Goal: Transaction & Acquisition: Obtain resource

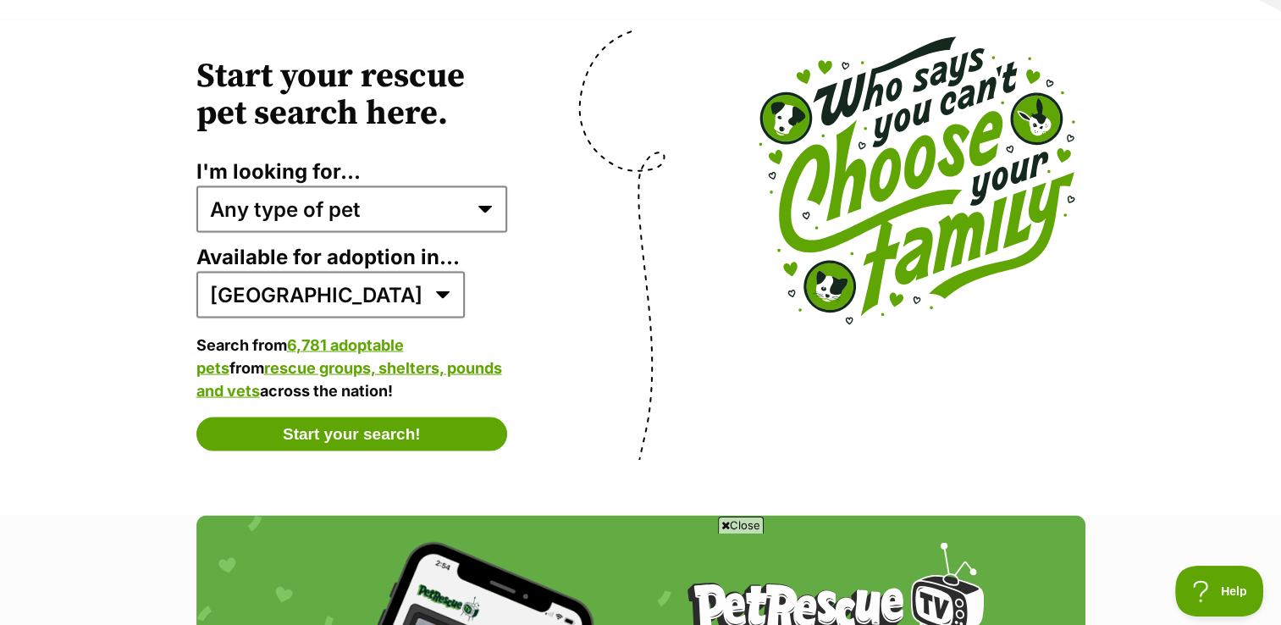
scroll to position [3303, 0]
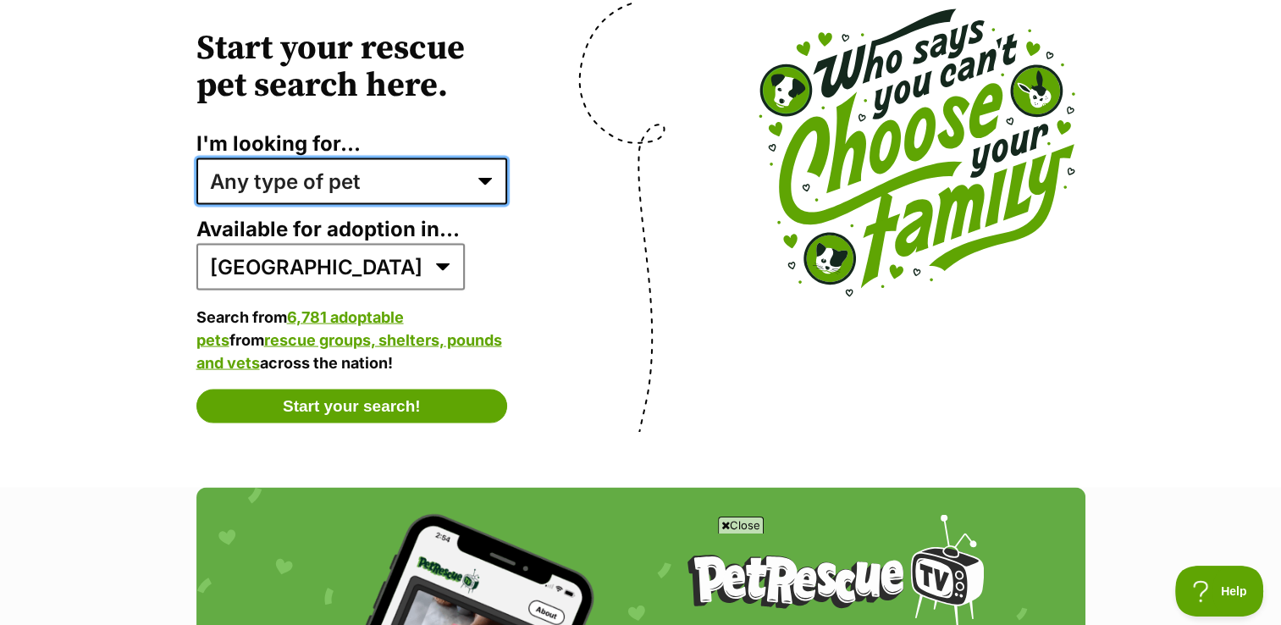
click at [481, 169] on select "Any type of pet Dogs Cats Other pets Pets looking for a home together Pets need…" at bounding box center [352, 181] width 312 height 46
select select "dogs"
click at [196, 158] on select "Any type of pet Dogs Cats Other pets Pets looking for a home together Pets need…" at bounding box center [352, 181] width 312 height 46
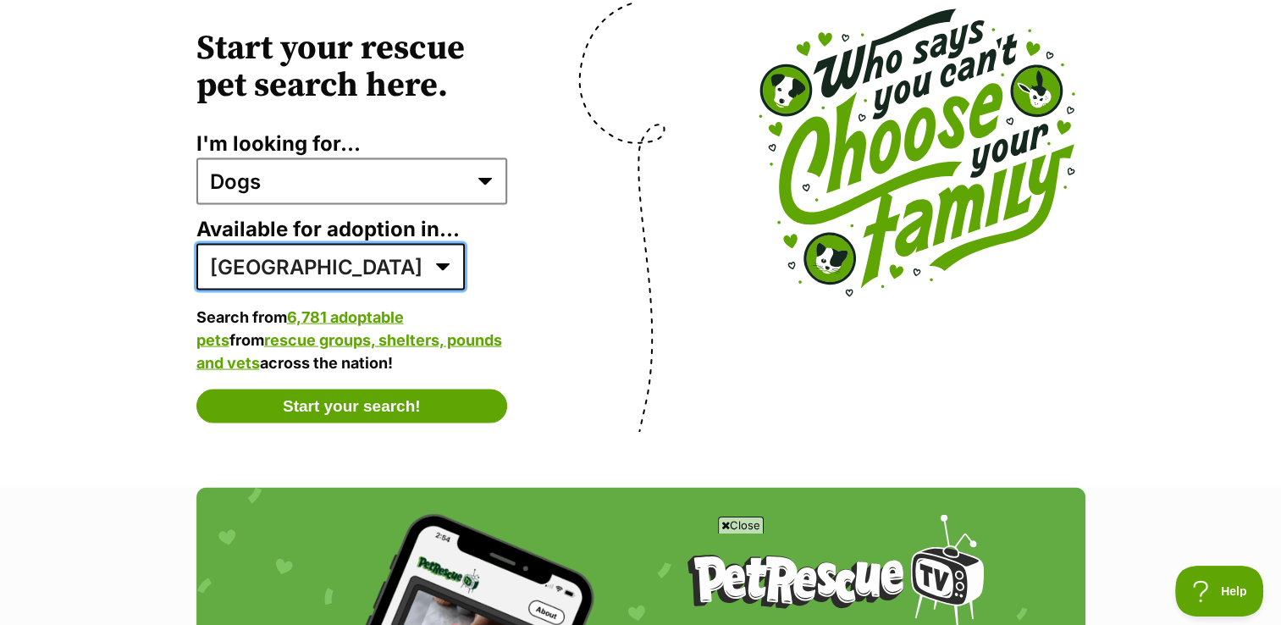
click at [278, 262] on select "Australia ACT NSW NT QLD SA TAS VIC WA" at bounding box center [330, 267] width 268 height 46
select select "1"
click at [196, 244] on select "Australia ACT NSW NT QLD SA TAS VIC WA" at bounding box center [330, 267] width 268 height 46
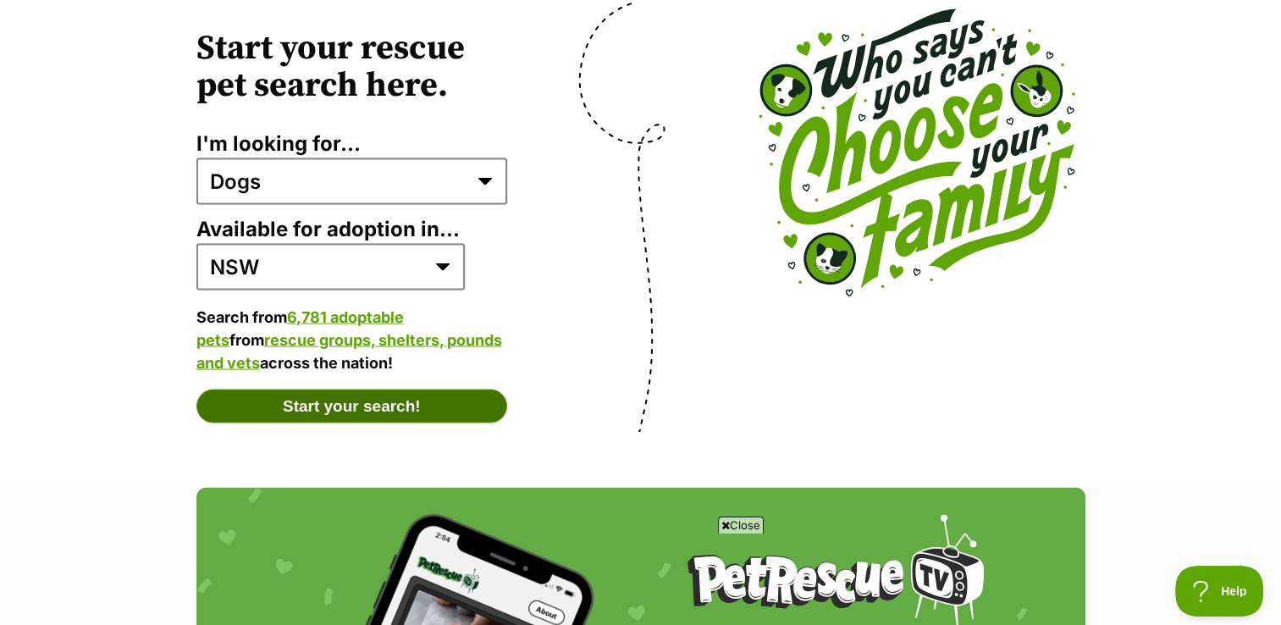
click at [308, 390] on button "Start your search!" at bounding box center [352, 407] width 312 height 34
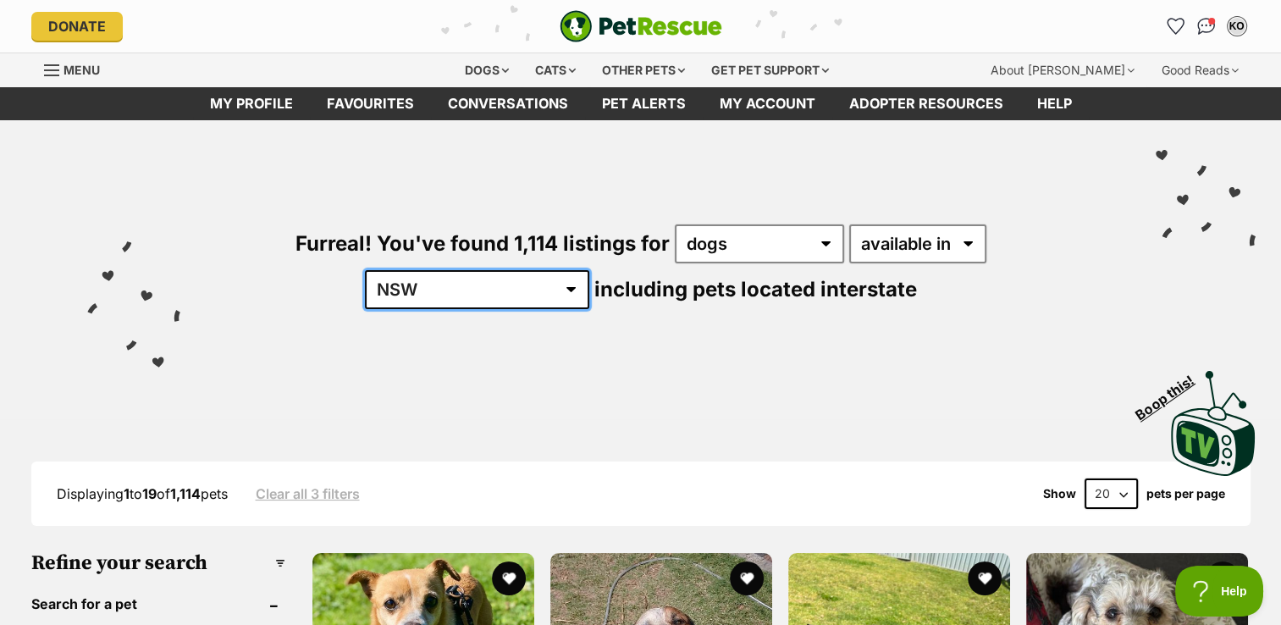
click at [589, 270] on select "Australia ACT NSW NT QLD SA TAS VIC WA" at bounding box center [477, 289] width 224 height 39
select select "NT"
click at [589, 270] on select "Australia ACT NSW NT QLD SA TAS VIC WA" at bounding box center [477, 289] width 224 height 39
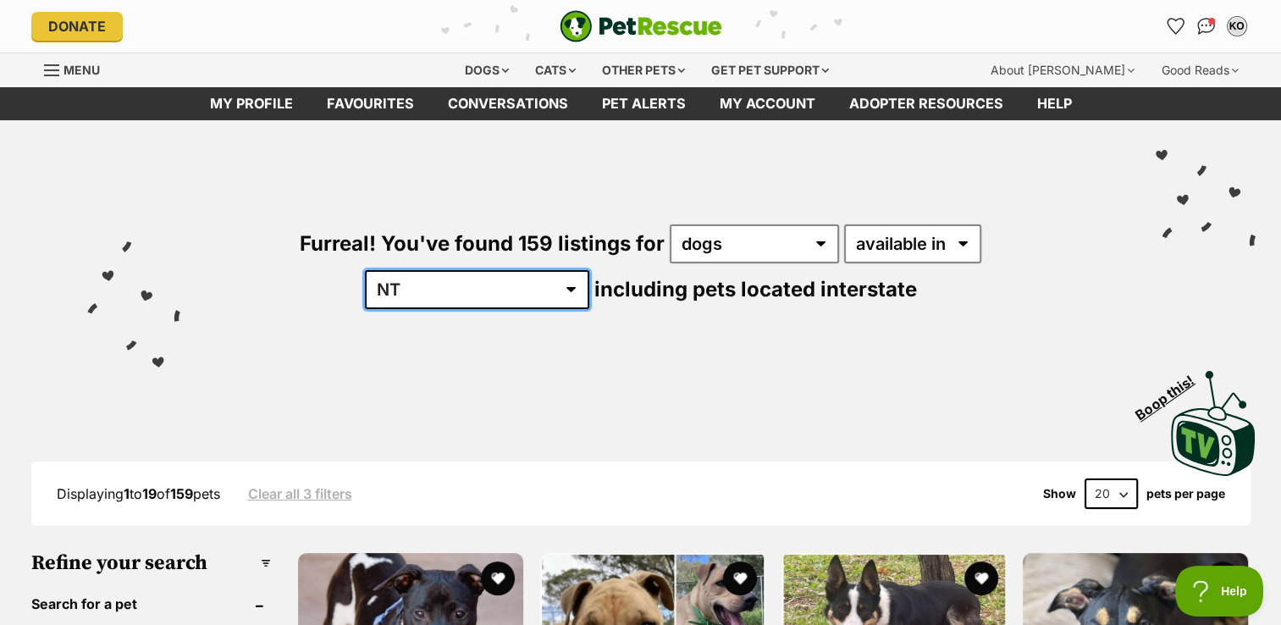
click at [589, 270] on select "Australia ACT NSW NT QLD SA TAS VIC WA" at bounding box center [477, 289] width 224 height 39
select select "NSW"
click at [589, 270] on select "Australia ACT NSW NT QLD SA TAS VIC WA" at bounding box center [477, 289] width 224 height 39
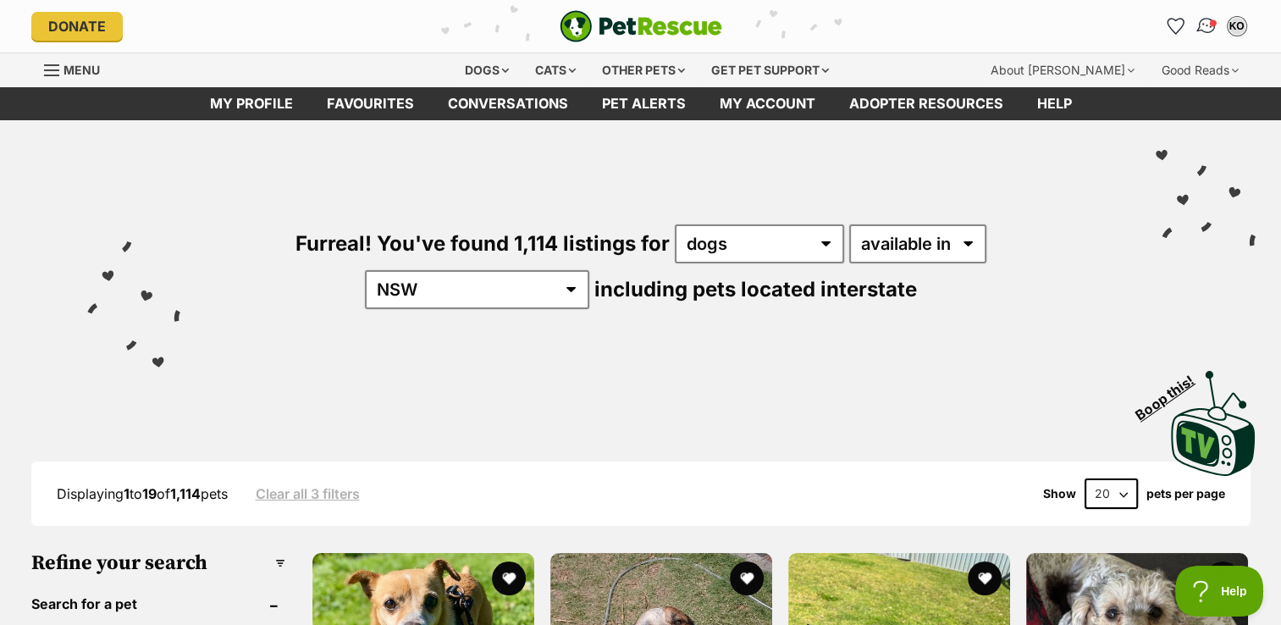
click at [1202, 30] on img "Conversations" at bounding box center [1206, 26] width 23 height 22
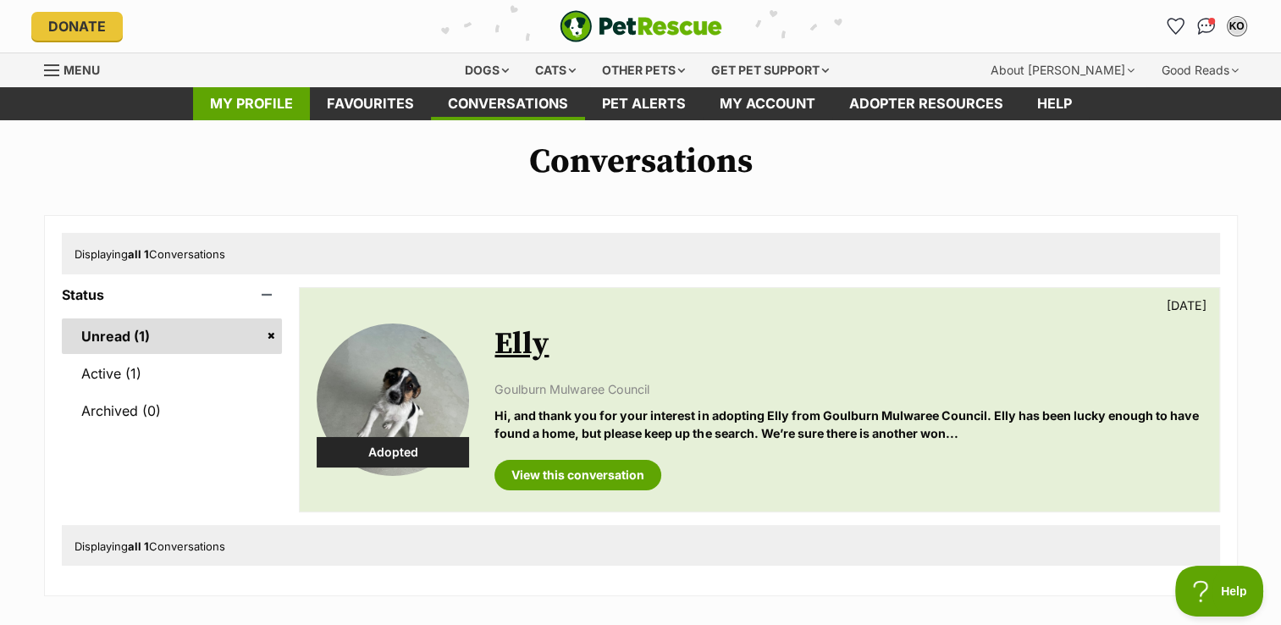
click at [254, 108] on link "My profile" at bounding box center [251, 103] width 117 height 33
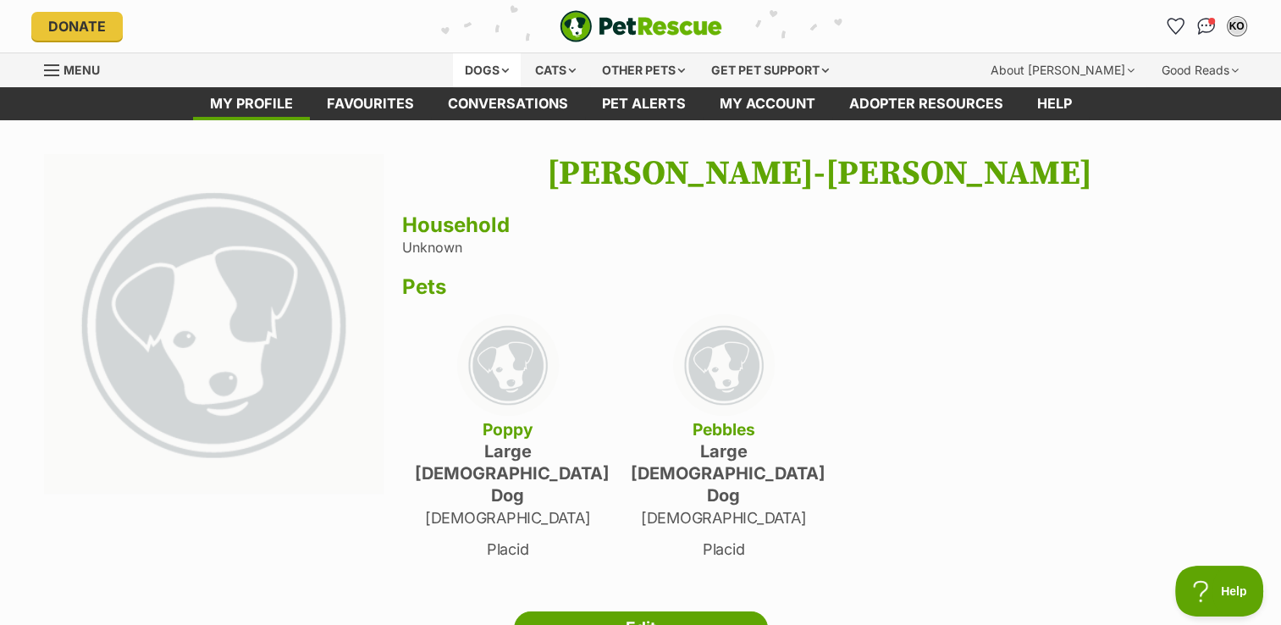
click at [456, 80] on div "Dogs" at bounding box center [487, 70] width 68 height 34
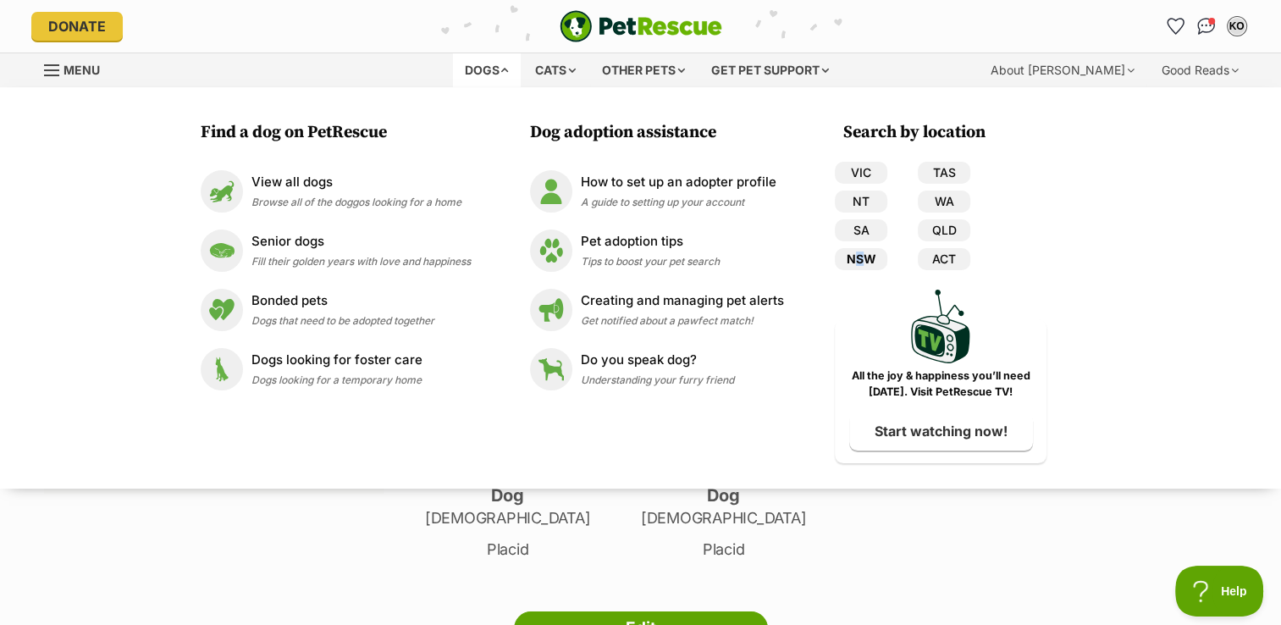
click at [864, 266] on div "VIC TAS NT WA SA QLD NSW ACT" at bounding box center [902, 219] width 135 height 115
click at [864, 266] on link "NSW" at bounding box center [861, 259] width 53 height 22
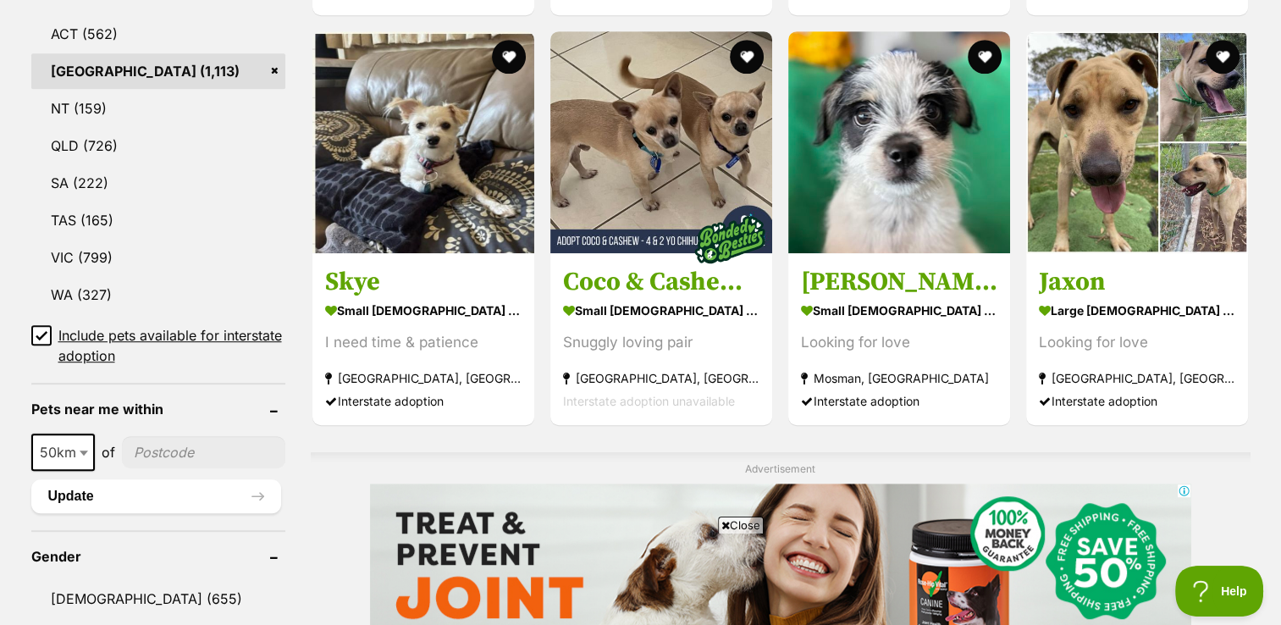
scroll to position [1016, 0]
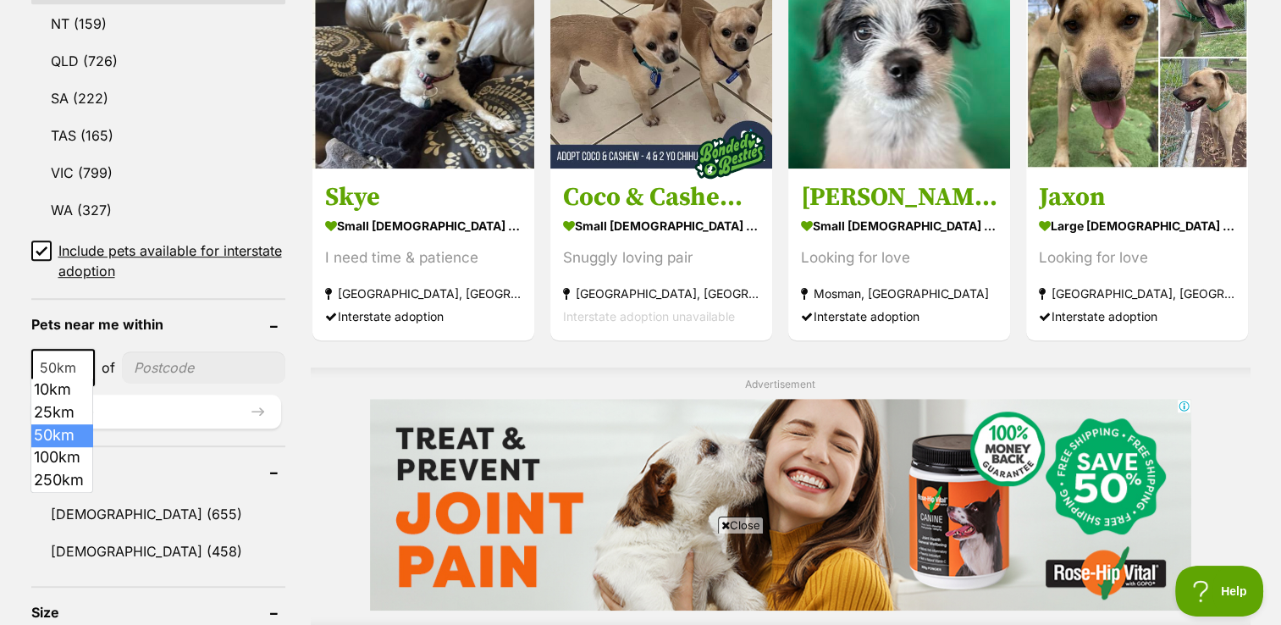
click at [80, 366] on b at bounding box center [84, 368] width 8 height 5
select select "25"
click at [159, 369] on input"] "postcode" at bounding box center [203, 367] width 163 height 32
type input"] "2580"
click at [178, 395] on button "Update" at bounding box center [156, 412] width 250 height 34
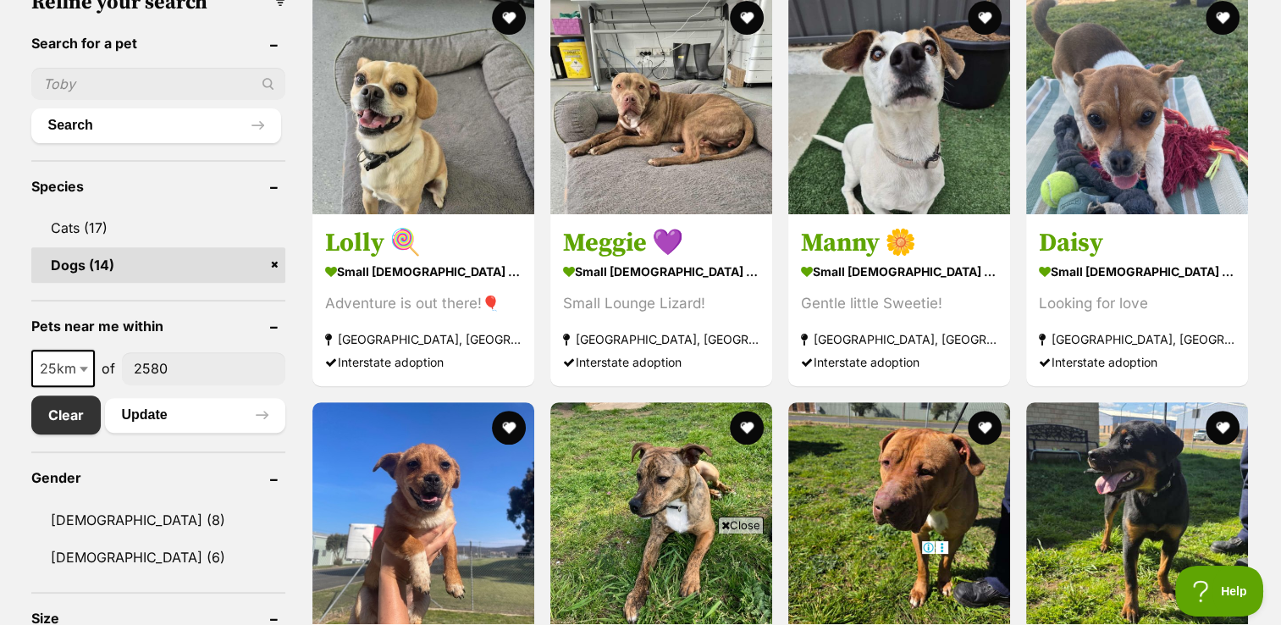
scroll to position [508, 0]
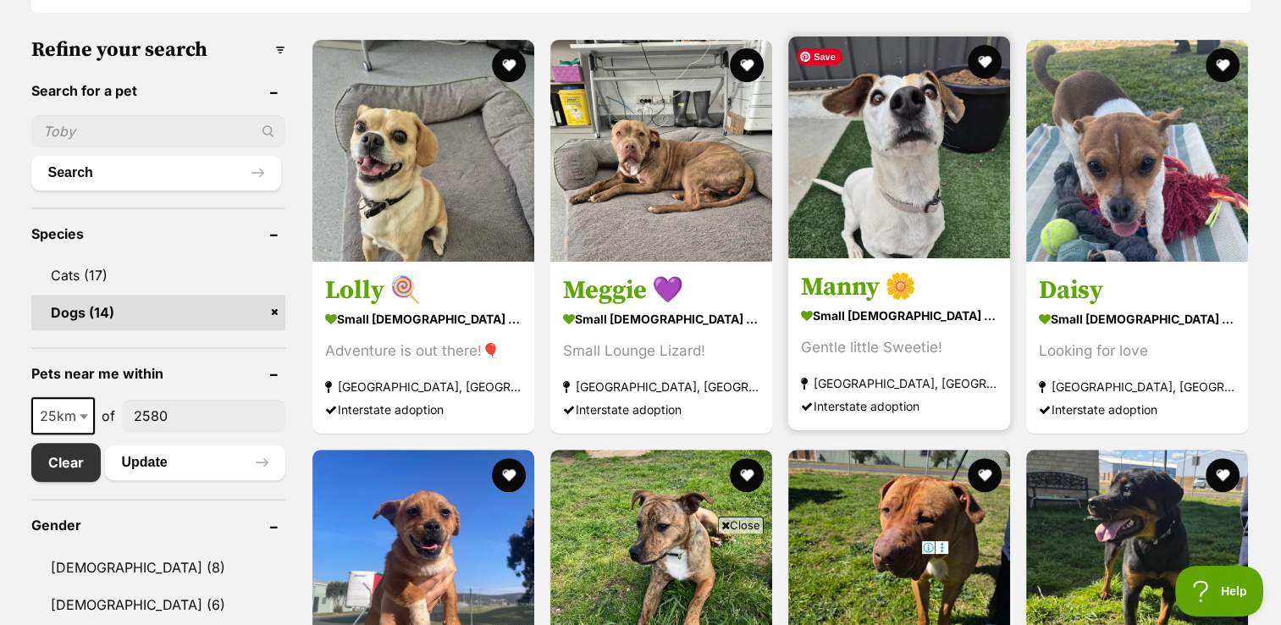
click at [827, 189] on img at bounding box center [899, 147] width 222 height 222
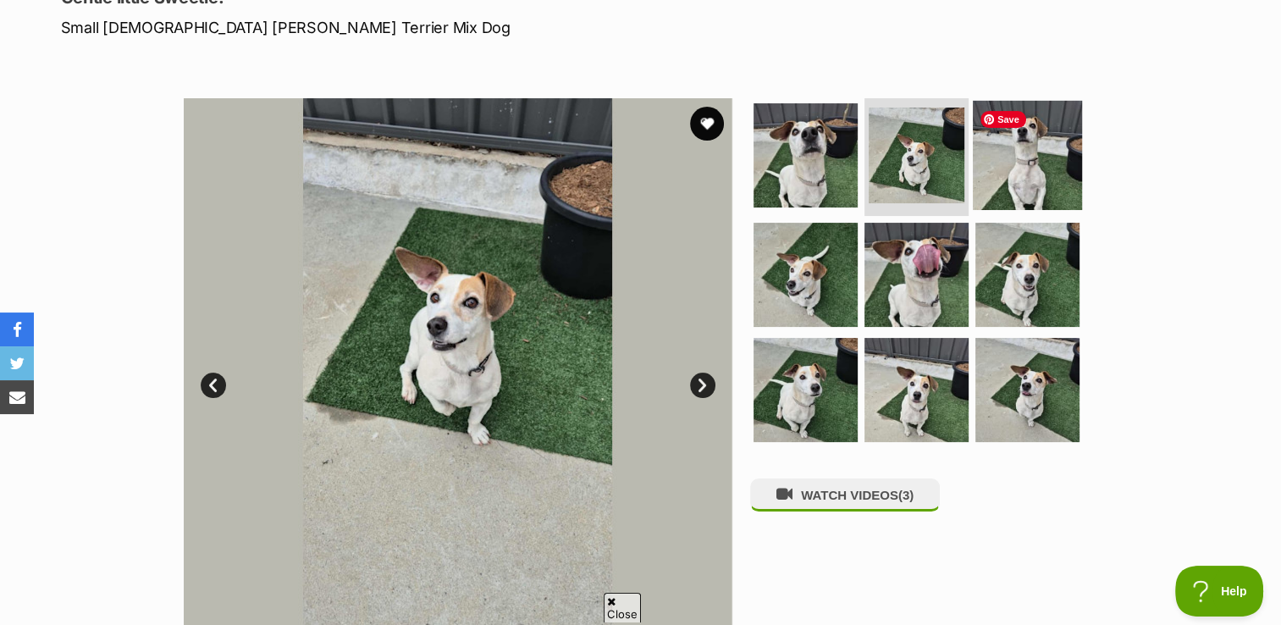
click at [1031, 164] on img at bounding box center [1027, 154] width 109 height 109
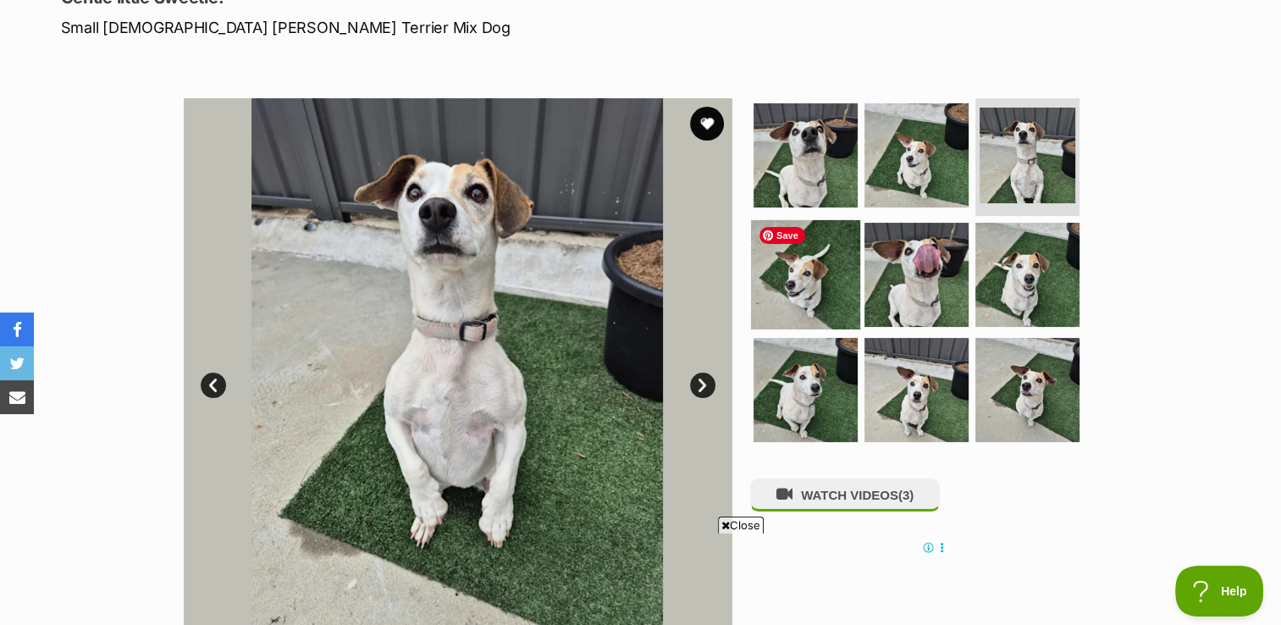
click at [810, 306] on img at bounding box center [805, 274] width 109 height 109
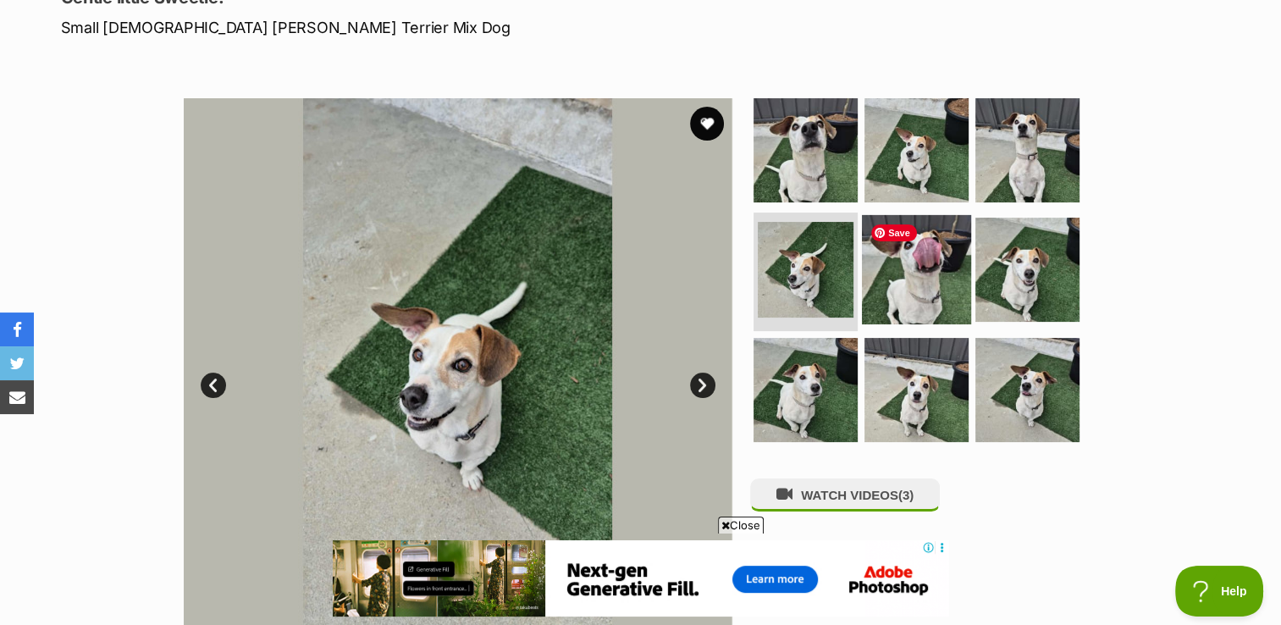
click at [902, 280] on img at bounding box center [916, 269] width 109 height 109
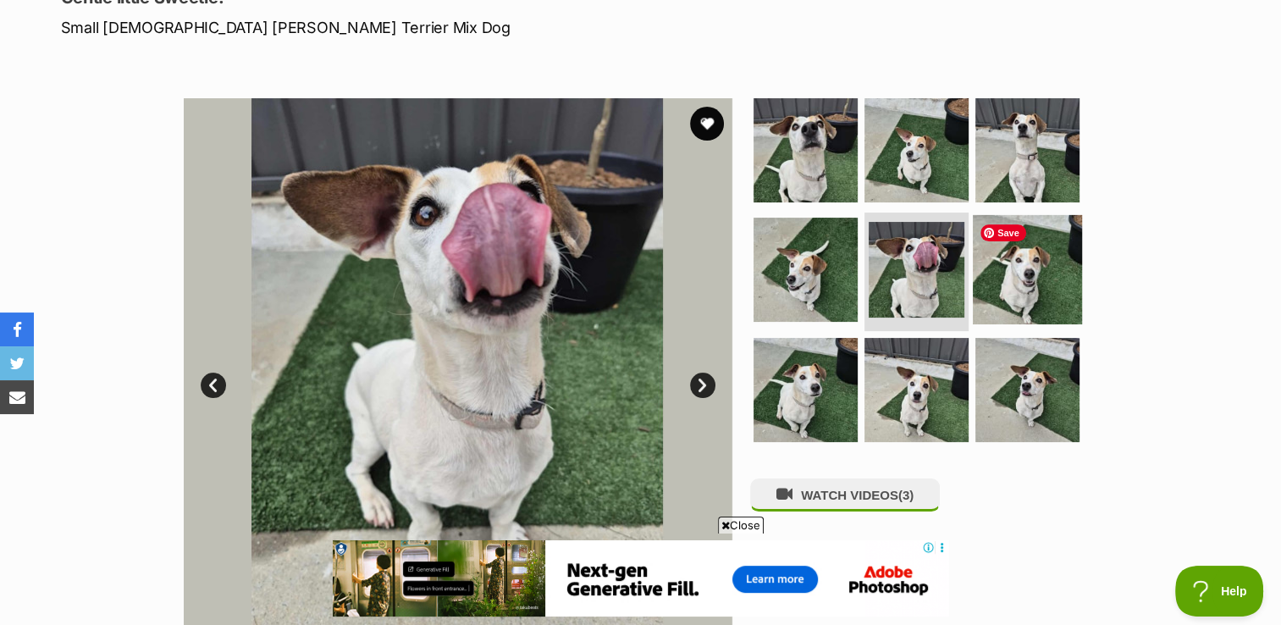
click at [987, 256] on img at bounding box center [1027, 269] width 109 height 109
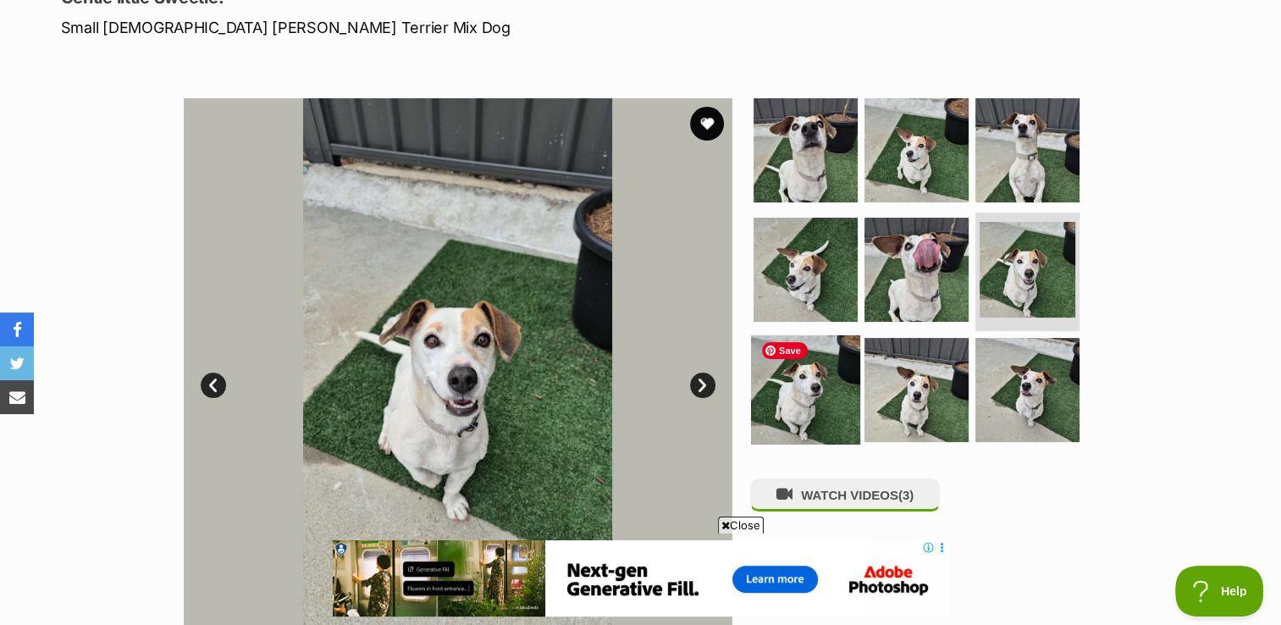
click at [788, 406] on img at bounding box center [805, 389] width 109 height 109
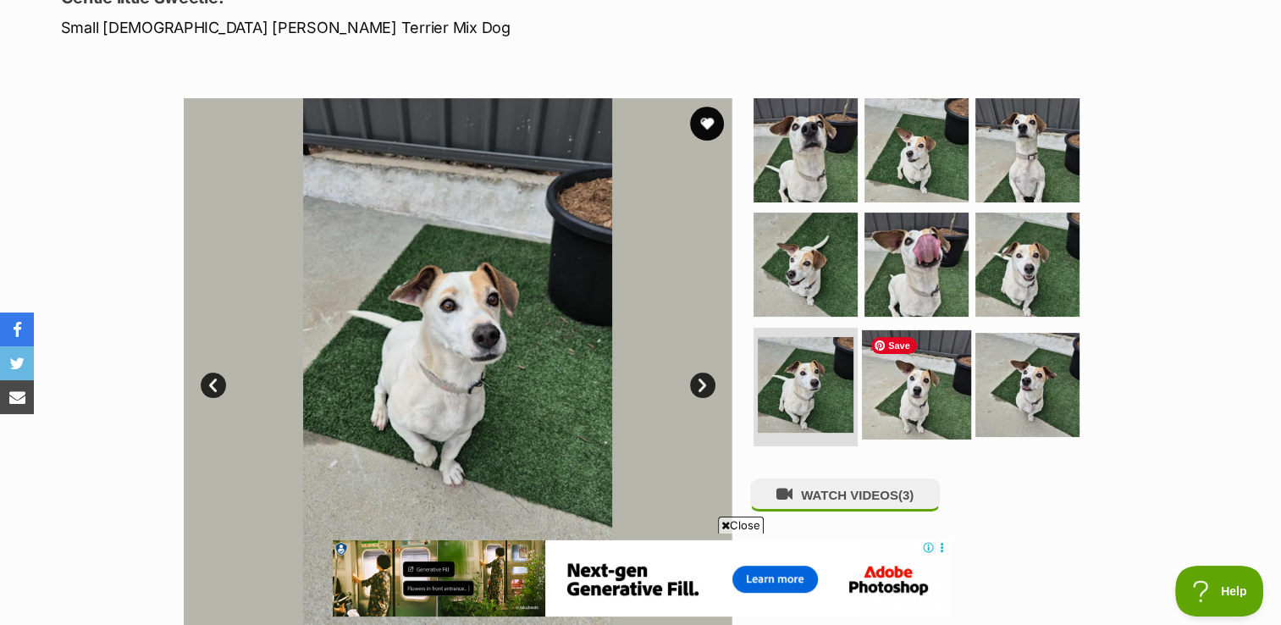
click at [923, 357] on img at bounding box center [916, 384] width 109 height 109
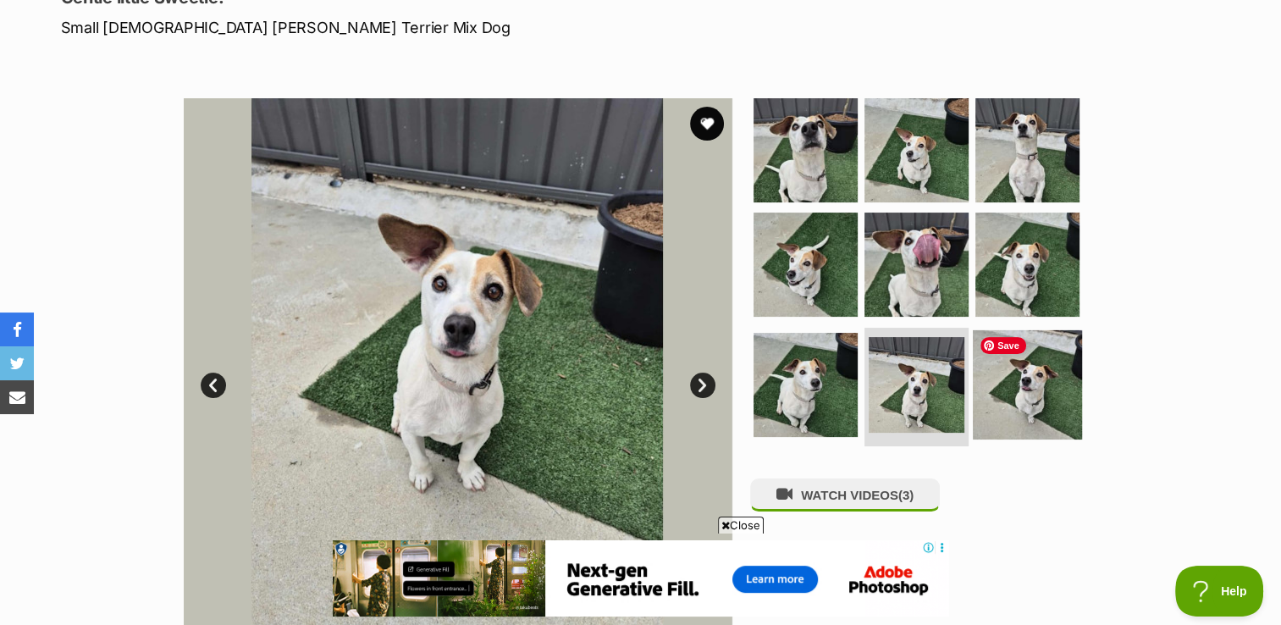
click at [1047, 354] on img at bounding box center [1027, 384] width 109 height 109
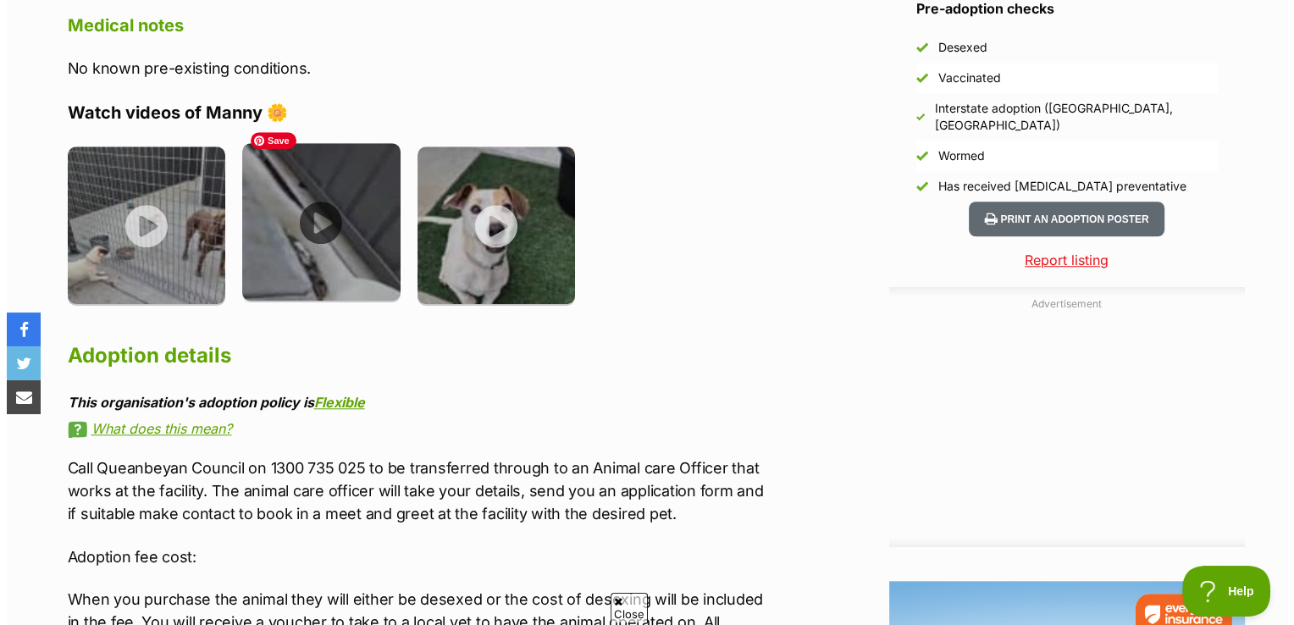
scroll to position [1524, 0]
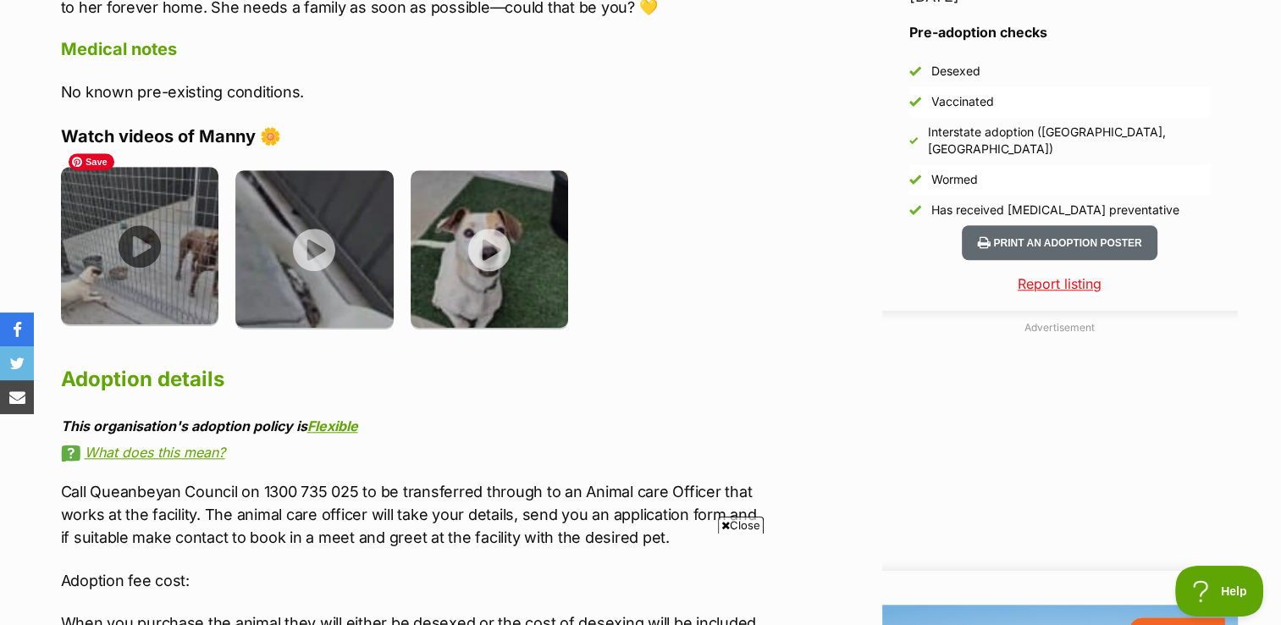
click at [153, 213] on img at bounding box center [140, 246] width 158 height 158
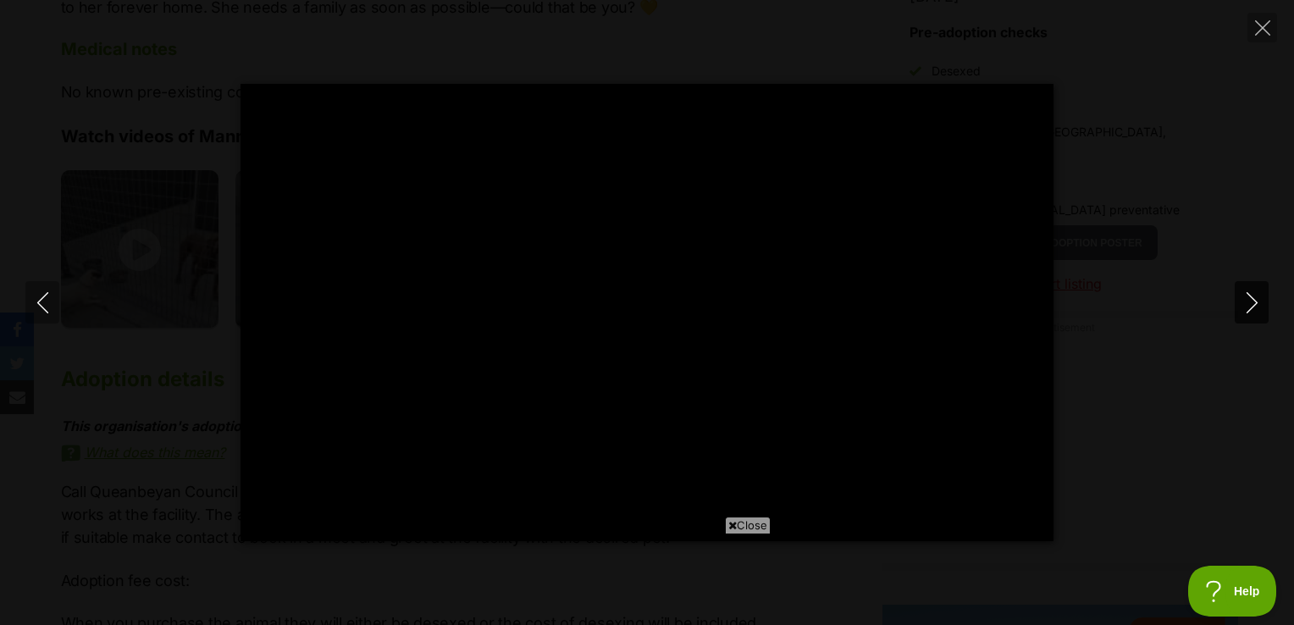
click at [1258, 286] on button "Next" at bounding box center [1252, 302] width 34 height 42
type input "31.55"
click at [1249, 301] on icon "Next" at bounding box center [1251, 302] width 21 height 21
type input "16.78"
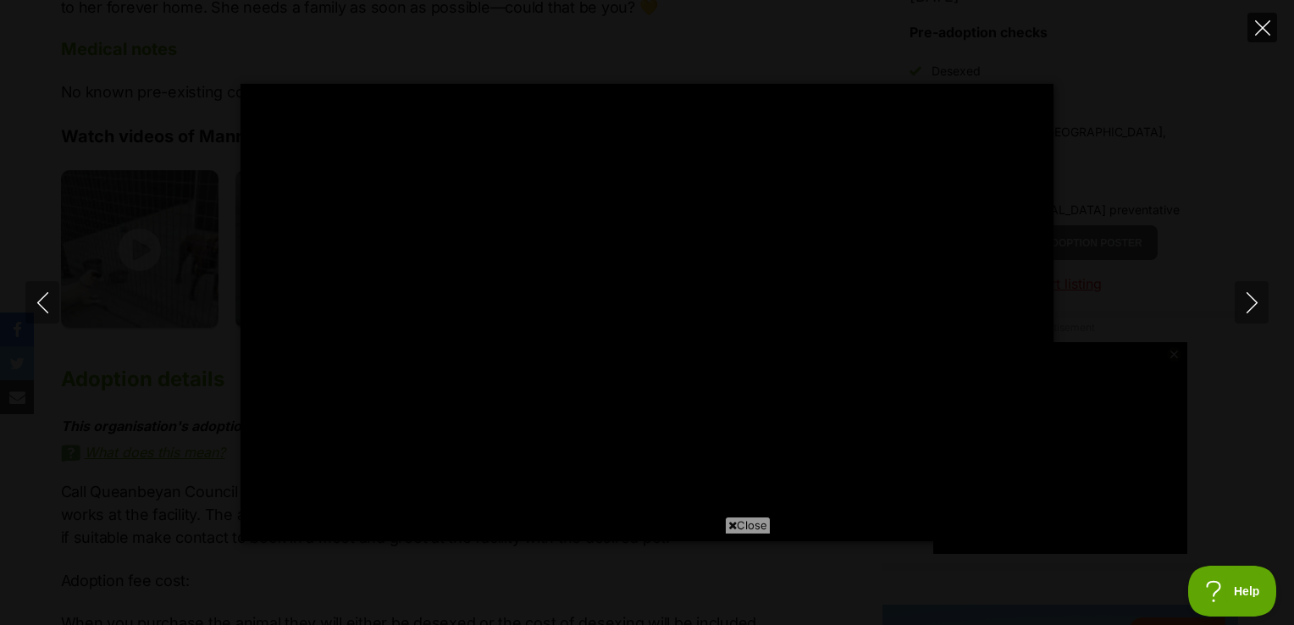
click at [1274, 18] on button "Close" at bounding box center [1262, 28] width 30 height 30
type input "36.85"
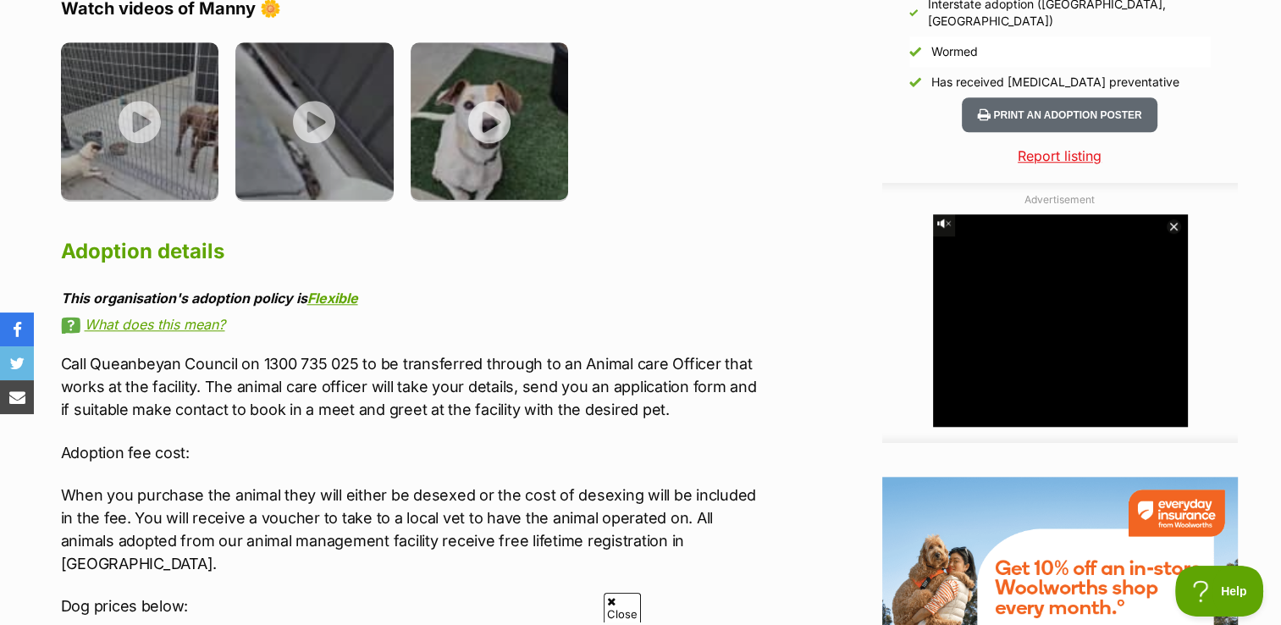
scroll to position [1694, 0]
